Goal: Task Accomplishment & Management: Manage account settings

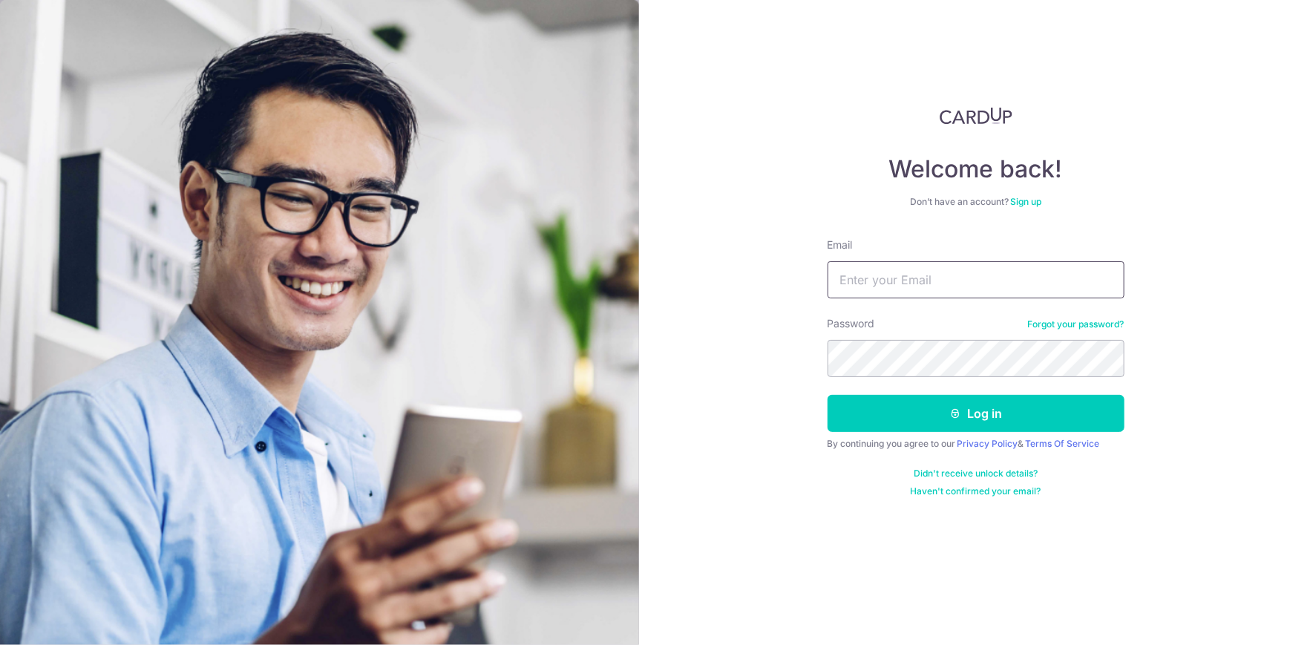
click at [892, 290] on input "Email" at bounding box center [976, 279] width 297 height 37
type input "[EMAIL_ADDRESS][DOMAIN_NAME]"
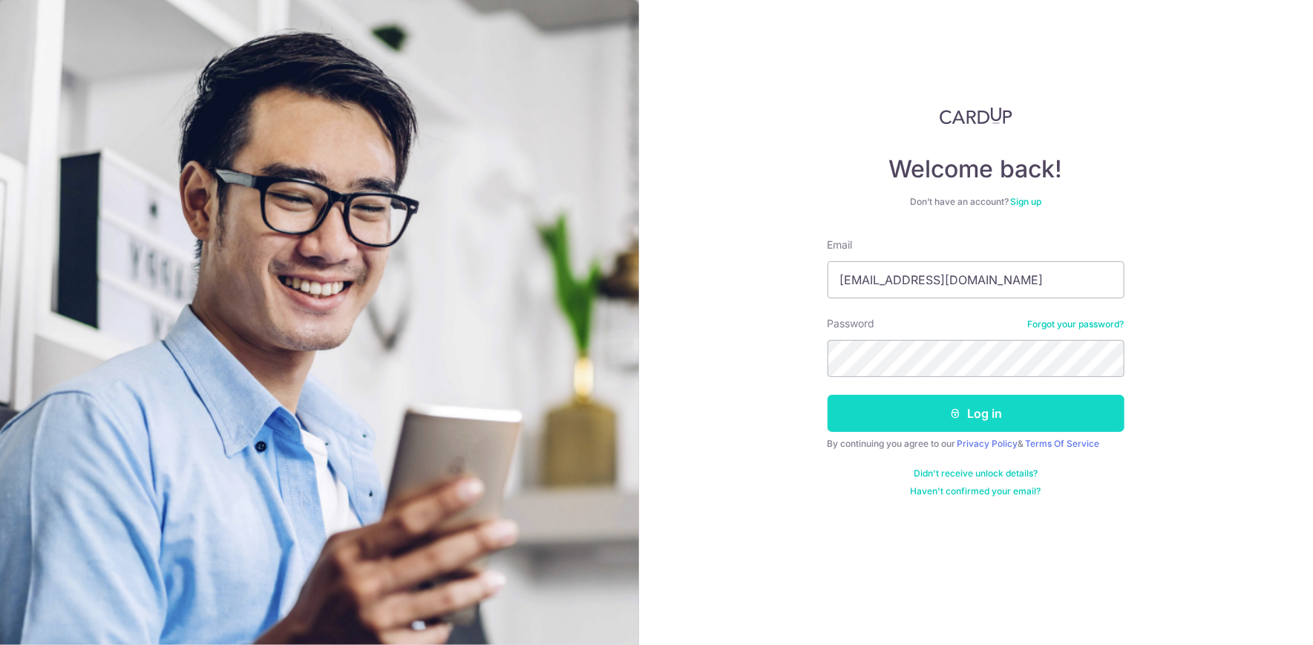
click at [894, 405] on button "Log in" at bounding box center [976, 413] width 297 height 37
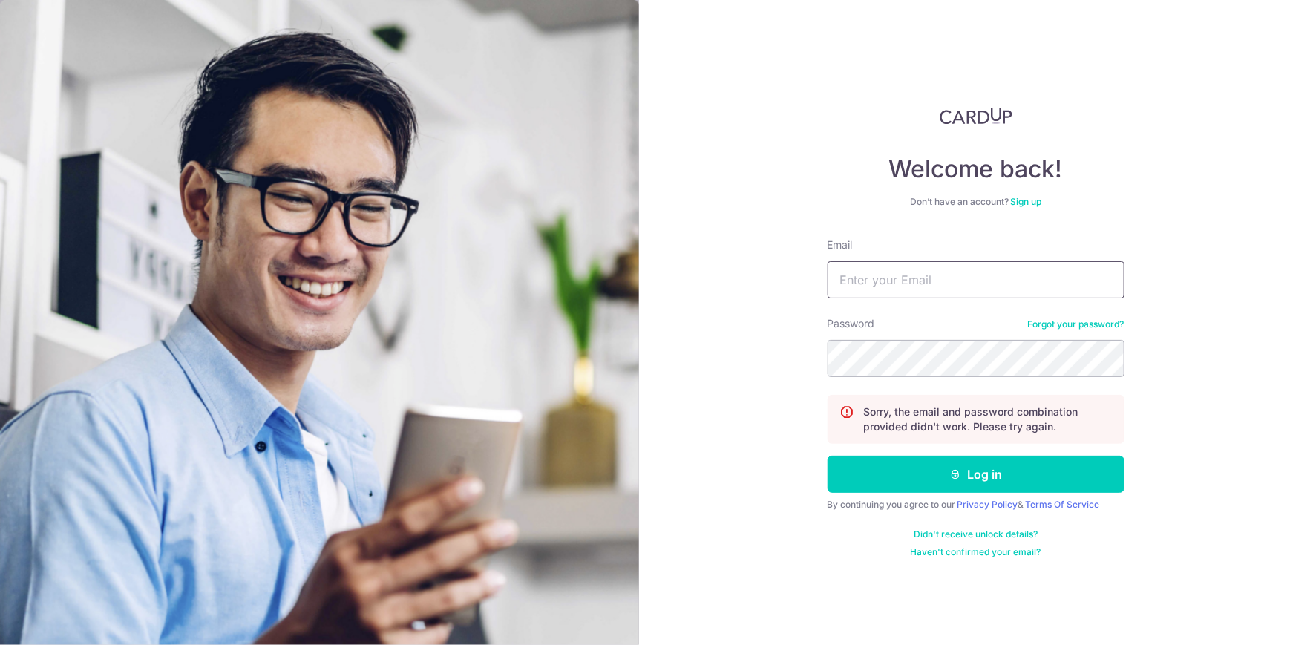
click at [945, 271] on input "Email" at bounding box center [976, 279] width 297 height 37
type input "[EMAIL_ADDRESS][DOMAIN_NAME]"
click at [1267, 488] on div "Welcome back! Don’t have an account? Sign up Email [EMAIL_ADDRESS][DOMAIN_NAME]…" at bounding box center [976, 322] width 675 height 645
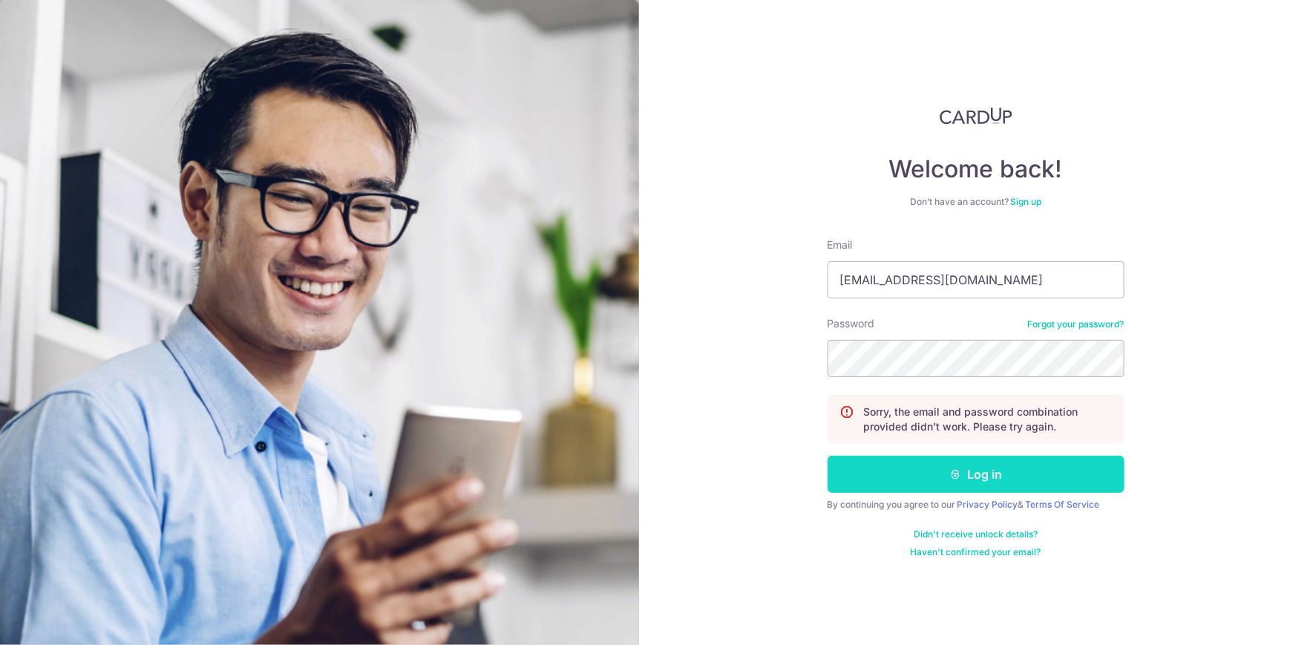
click at [892, 486] on button "Log in" at bounding box center [976, 474] width 297 height 37
